Goal: Entertainment & Leisure: Consume media (video, audio)

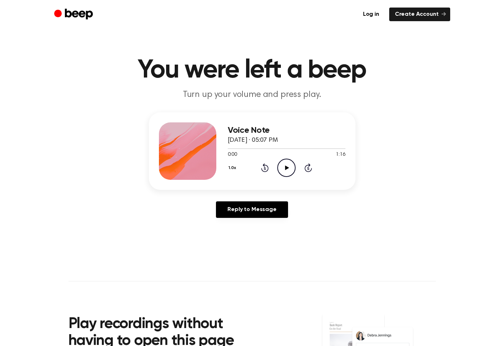
click at [288, 167] on icon at bounding box center [287, 167] width 4 height 5
click at [285, 168] on icon at bounding box center [286, 167] width 3 height 5
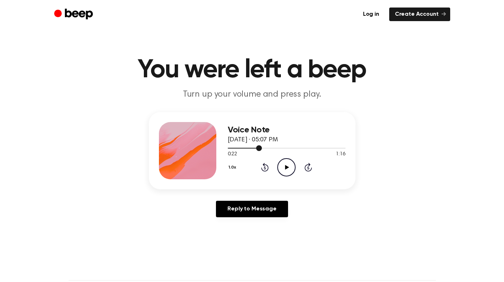
click at [249, 148] on div at bounding box center [245, 148] width 34 height 1
click at [281, 164] on icon "Play Audio" at bounding box center [286, 167] width 18 height 18
click at [287, 164] on icon "Pause Audio" at bounding box center [286, 167] width 18 height 18
click at [290, 168] on icon "Play Audio" at bounding box center [286, 167] width 18 height 18
click at [289, 167] on icon "Play Audio" at bounding box center [286, 167] width 18 height 18
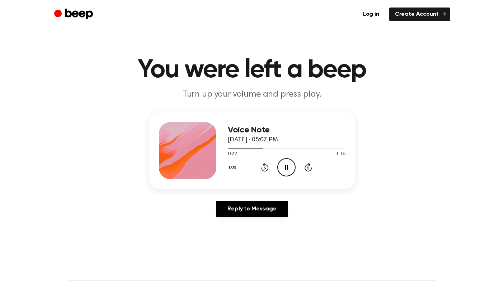
click at [284, 166] on icon "Pause Audio" at bounding box center [286, 167] width 18 height 18
click at [287, 168] on icon "Play Audio" at bounding box center [286, 167] width 18 height 18
click at [285, 162] on icon "Play Audio" at bounding box center [286, 167] width 18 height 18
click at [286, 164] on icon "Play Audio" at bounding box center [286, 167] width 18 height 18
click at [286, 168] on icon "Pause Audio" at bounding box center [286, 167] width 18 height 18
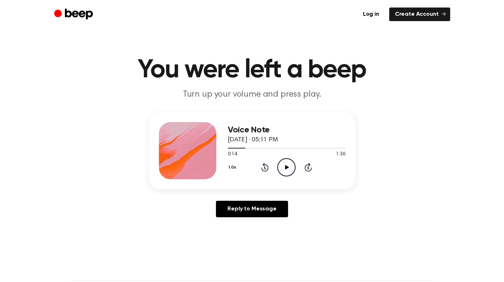
click at [284, 170] on icon "Play Audio" at bounding box center [286, 167] width 18 height 18
click at [266, 167] on icon "Rewind 5 seconds" at bounding box center [265, 167] width 8 height 9
click at [264, 168] on icon "Rewind 5 seconds" at bounding box center [265, 167] width 8 height 9
click at [265, 167] on icon "Rewind 5 seconds" at bounding box center [265, 167] width 8 height 9
click at [265, 168] on icon "Rewind 5 seconds" at bounding box center [265, 167] width 8 height 9
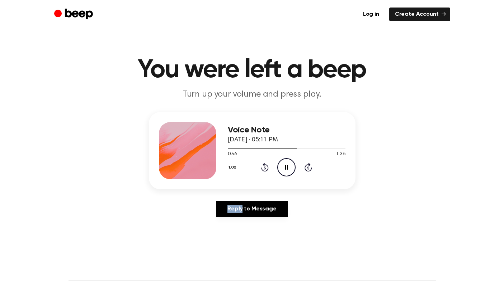
click at [265, 168] on icon "Rewind 5 seconds" at bounding box center [265, 167] width 8 height 9
